Goal: Transaction & Acquisition: Register for event/course

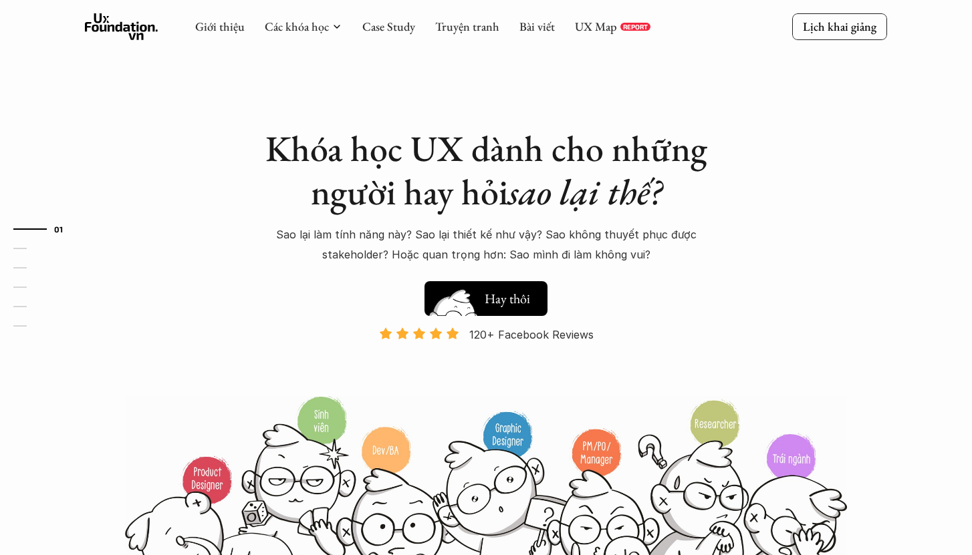
click at [523, 281] on link "Hay thôi Xem thử" at bounding box center [485, 295] width 123 height 41
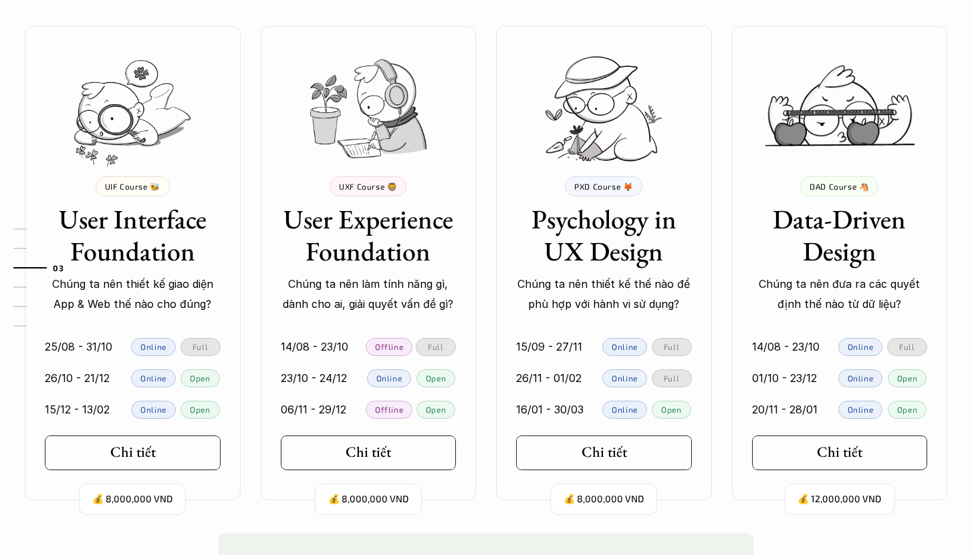
scroll to position [1233, 0]
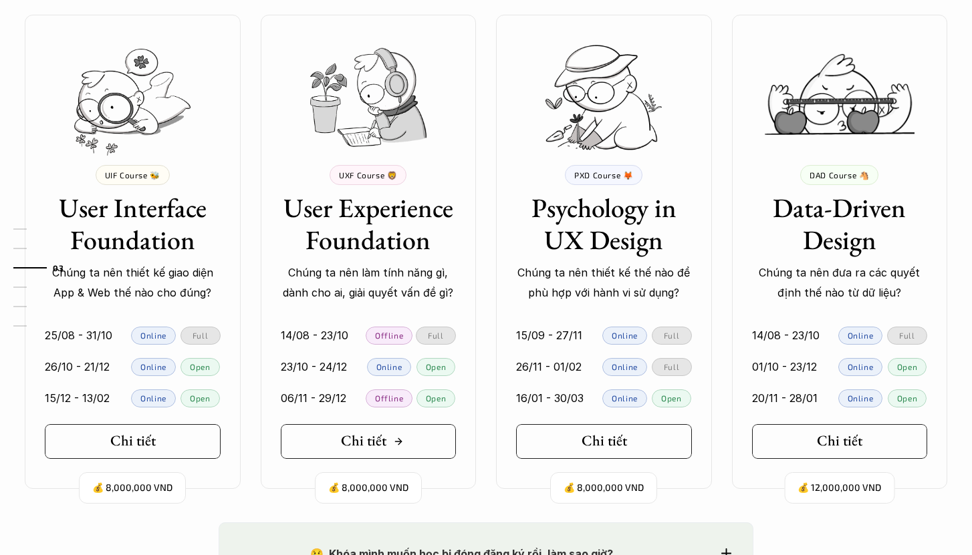
click at [426, 434] on link "Chi tiết" at bounding box center [369, 441] width 176 height 35
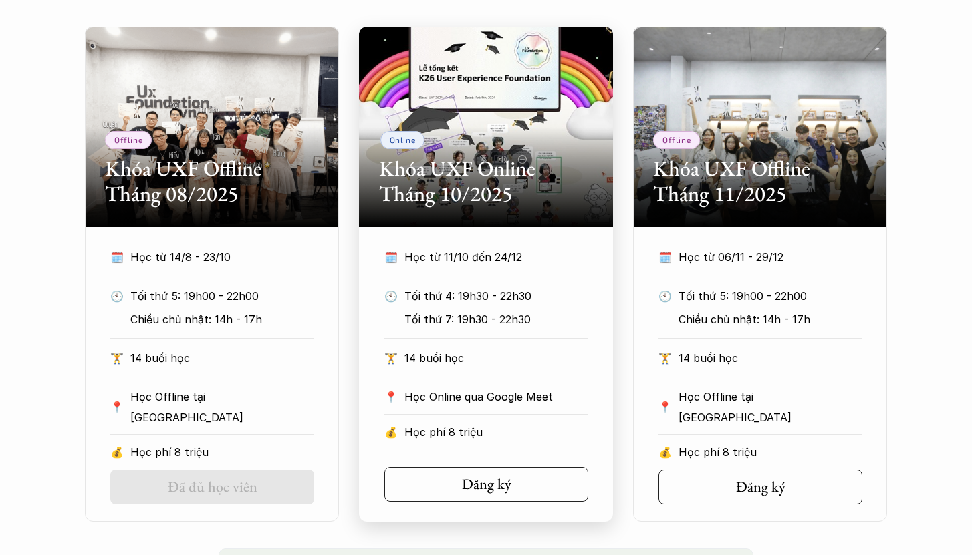
scroll to position [641, 0]
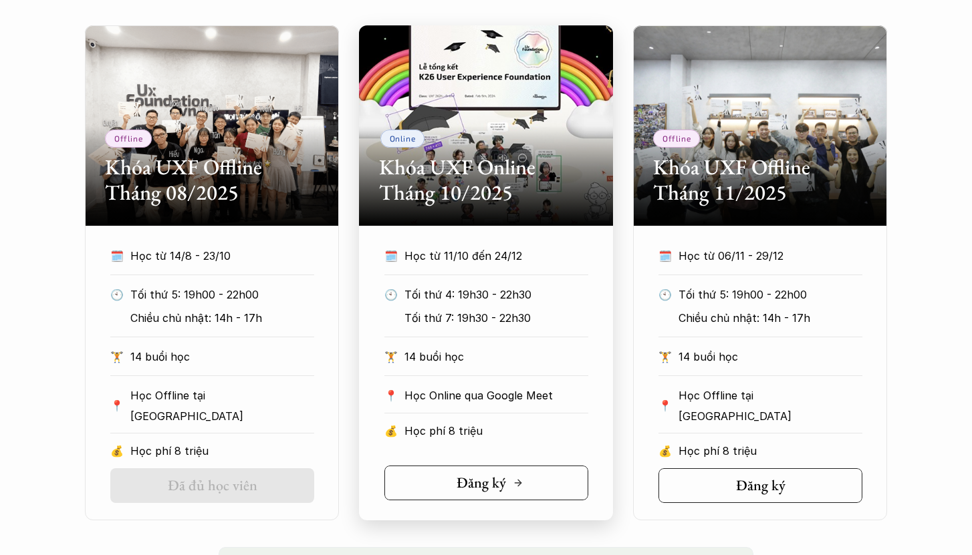
click at [464, 480] on h5 "Đăng ký" at bounding box center [480, 482] width 49 height 17
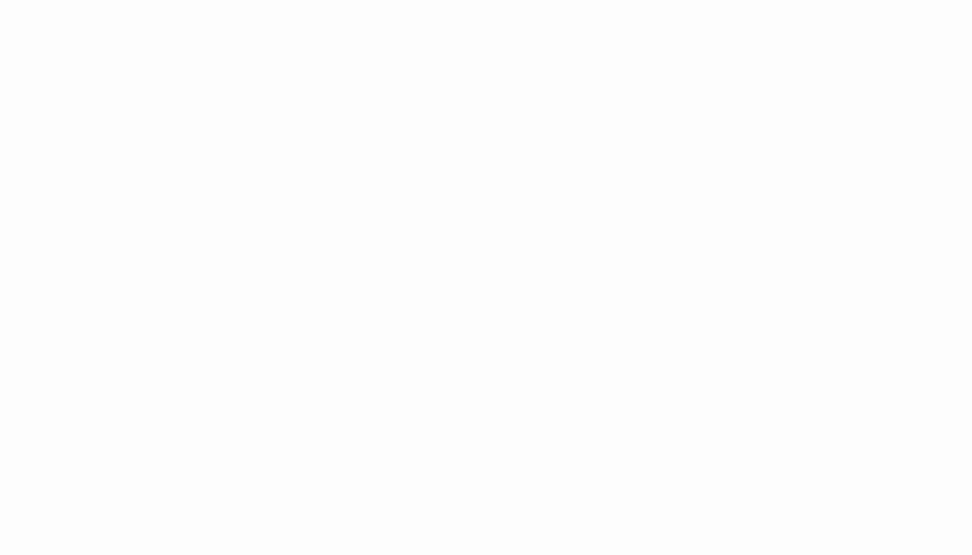
scroll to position [1969, 0]
